Goal: Task Accomplishment & Management: Use online tool/utility

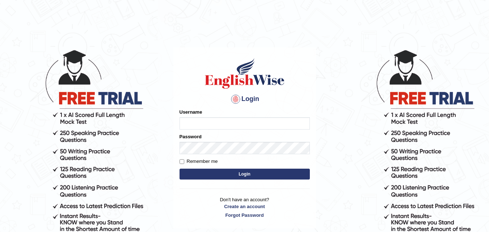
type input "varungabbi"
click at [230, 179] on button "Login" at bounding box center [244, 174] width 130 height 11
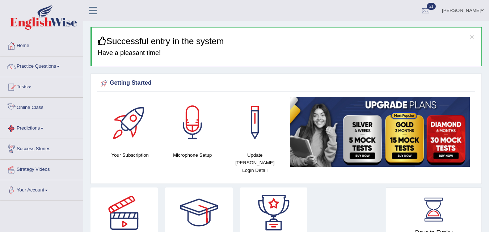
click at [39, 109] on link "Online Class" at bounding box center [41, 107] width 82 height 18
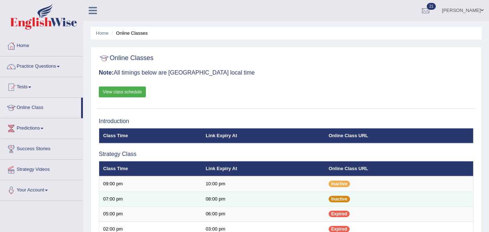
click at [342, 198] on span "Inactive" at bounding box center [338, 199] width 21 height 7
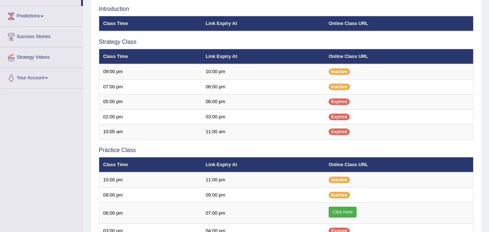
scroll to position [113, 0]
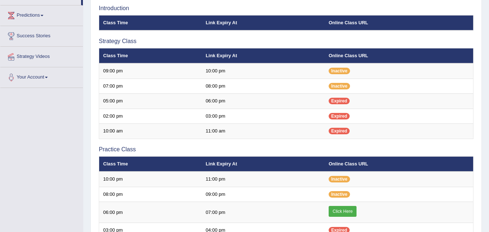
drag, startPoint x: 486, startPoint y: 108, endPoint x: 485, endPoint y: 112, distance: 4.4
click at [485, 112] on div "Home Online Classes Online Classes Note: All timings below are Melbourne local …" at bounding box center [285, 129] width 405 height 484
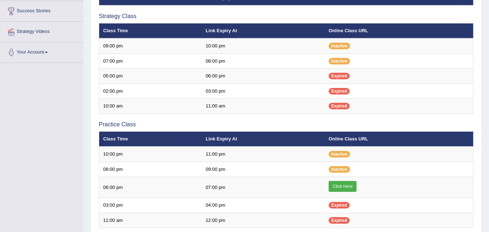
scroll to position [140, 0]
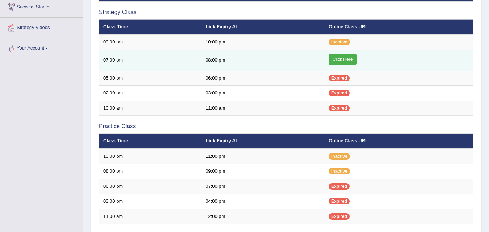
click at [344, 59] on link "Click Here" at bounding box center [342, 59] width 28 height 11
